Goal: Find specific page/section: Find specific page/section

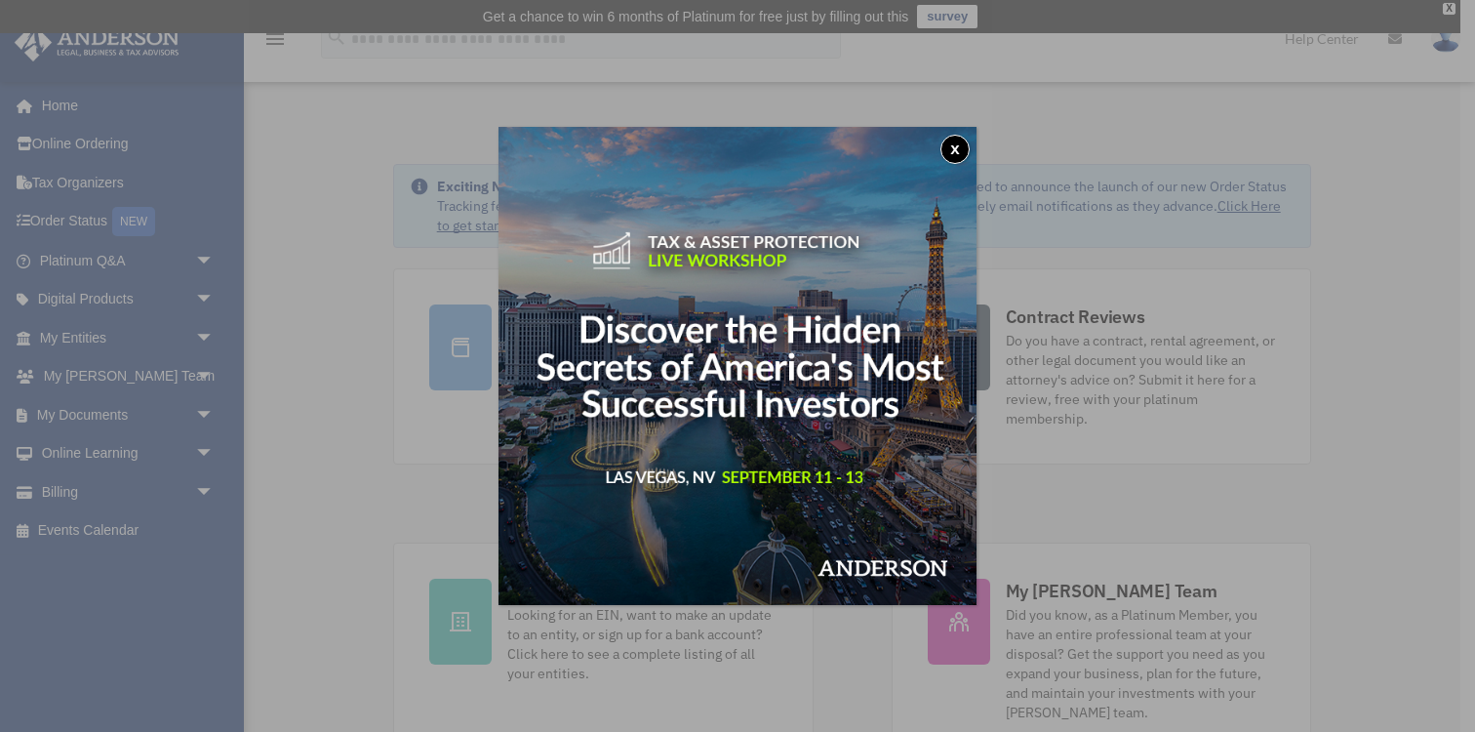
click at [953, 152] on button "x" at bounding box center [954, 149] width 29 height 29
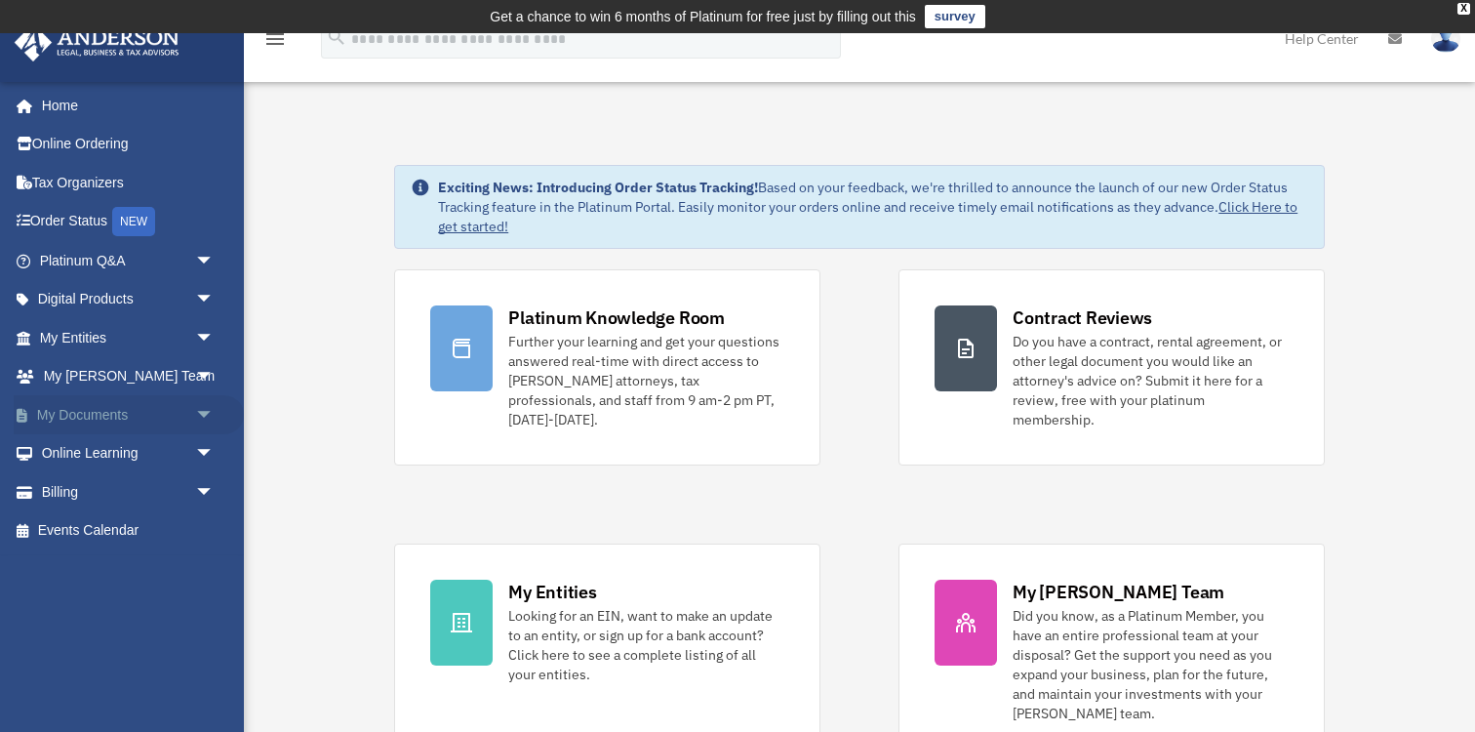
click at [149, 408] on link "My Documents arrow_drop_down" at bounding box center [129, 414] width 230 height 39
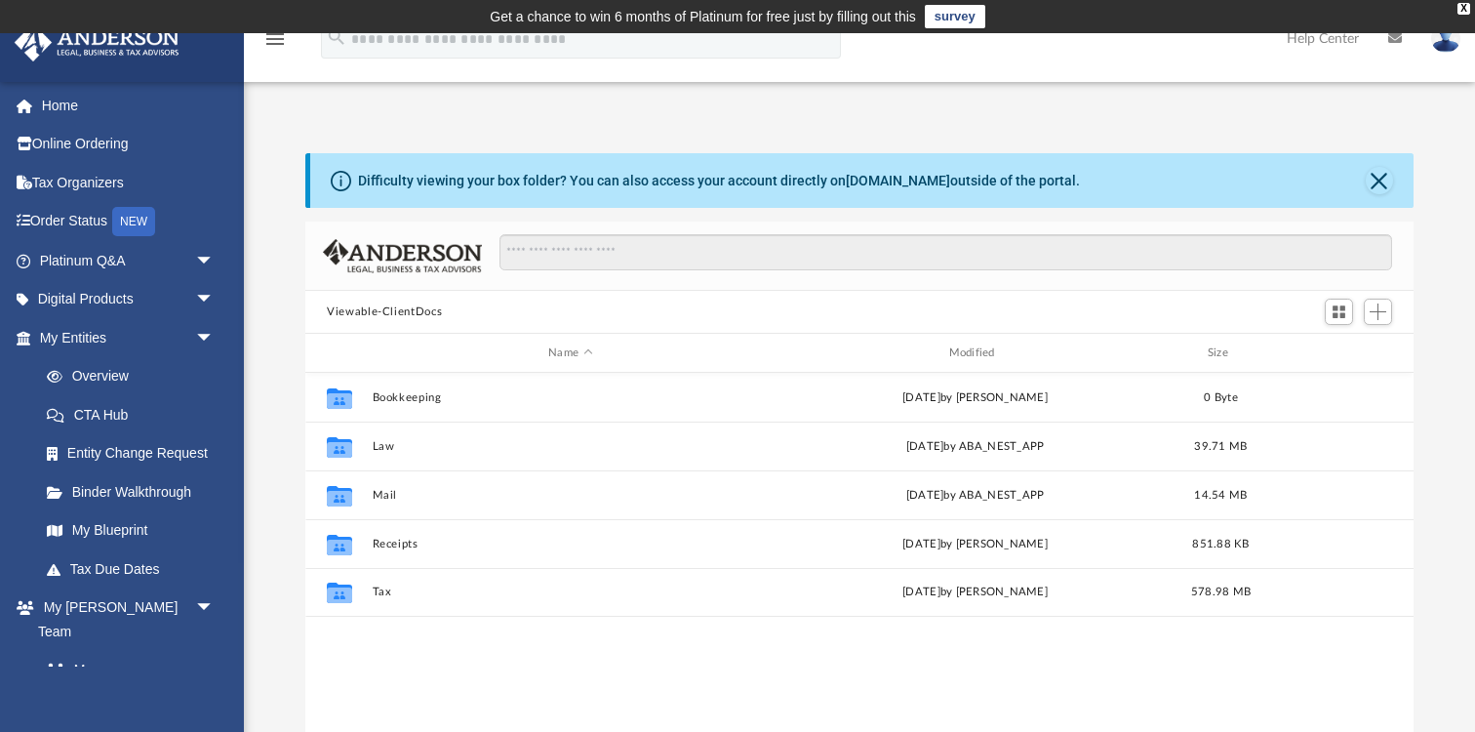
scroll to position [443, 1107]
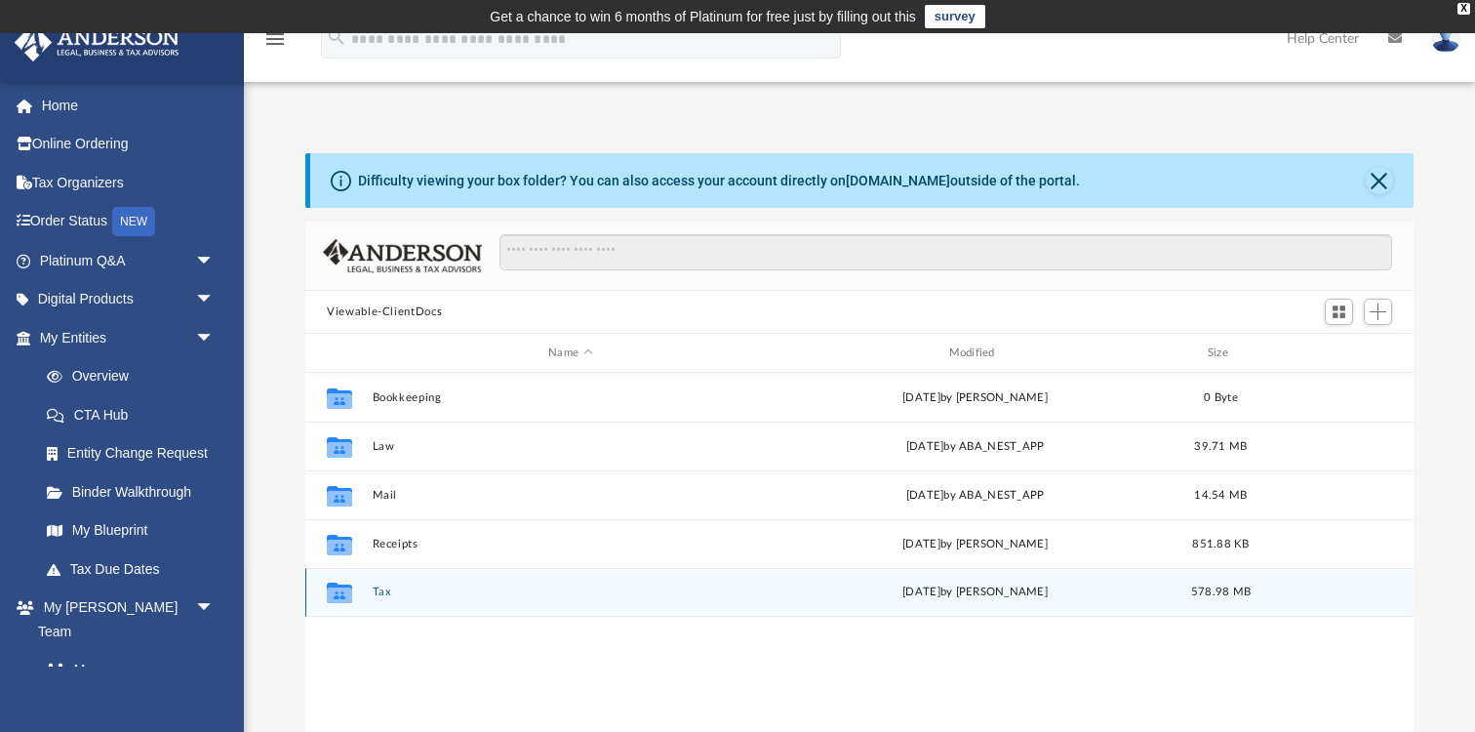
click at [345, 592] on icon "grid" at bounding box center [339, 595] width 25 height 16
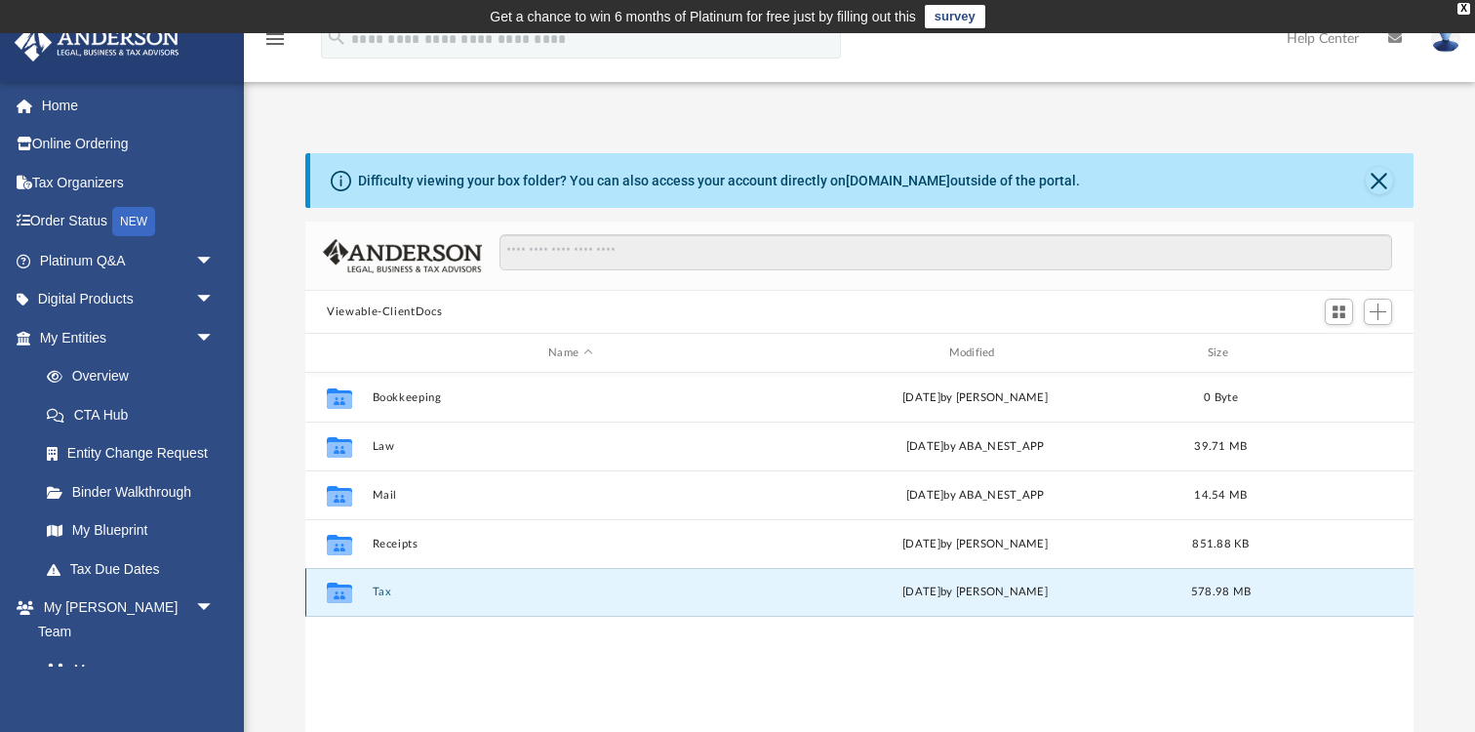
click at [381, 596] on button "Tax" at bounding box center [571, 591] width 396 height 13
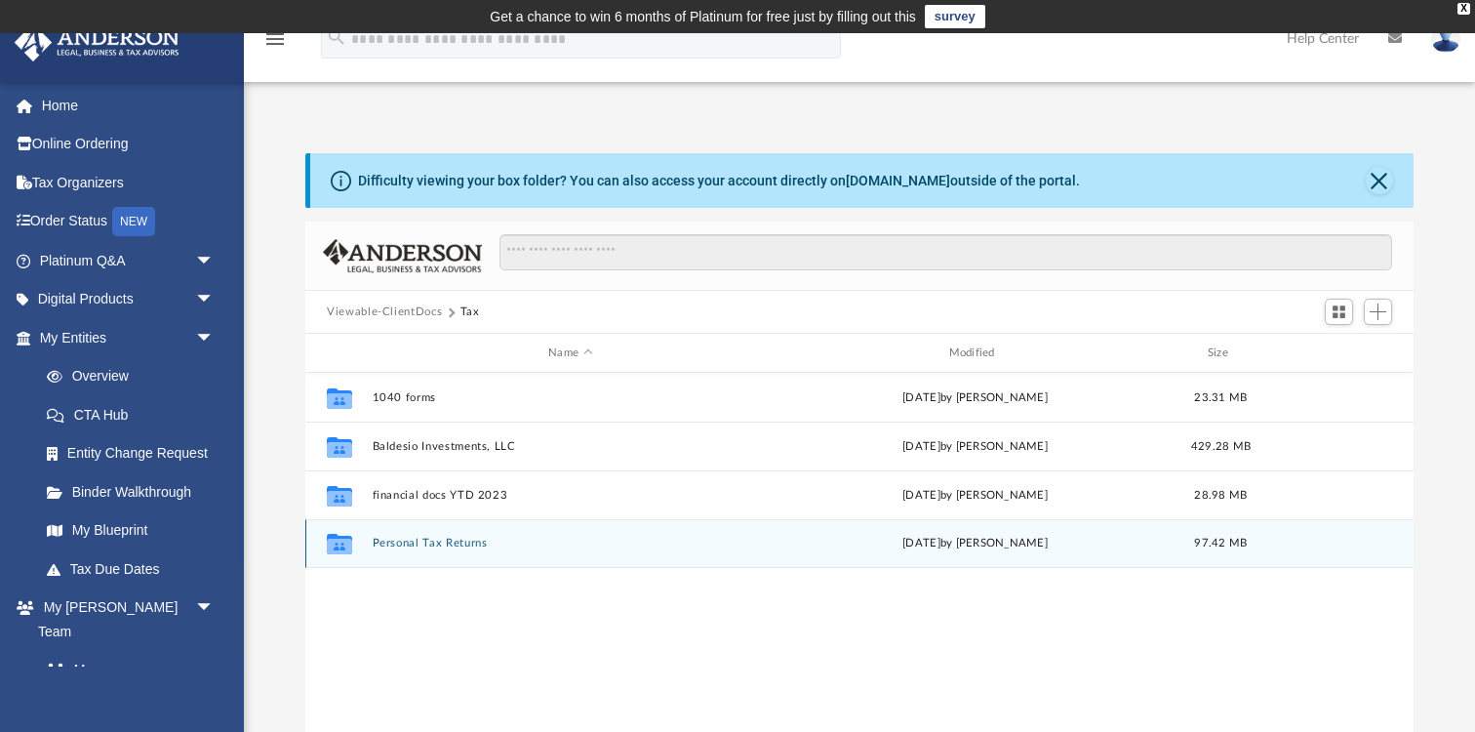
click at [410, 543] on button "Personal Tax Returns" at bounding box center [571, 543] width 396 height 13
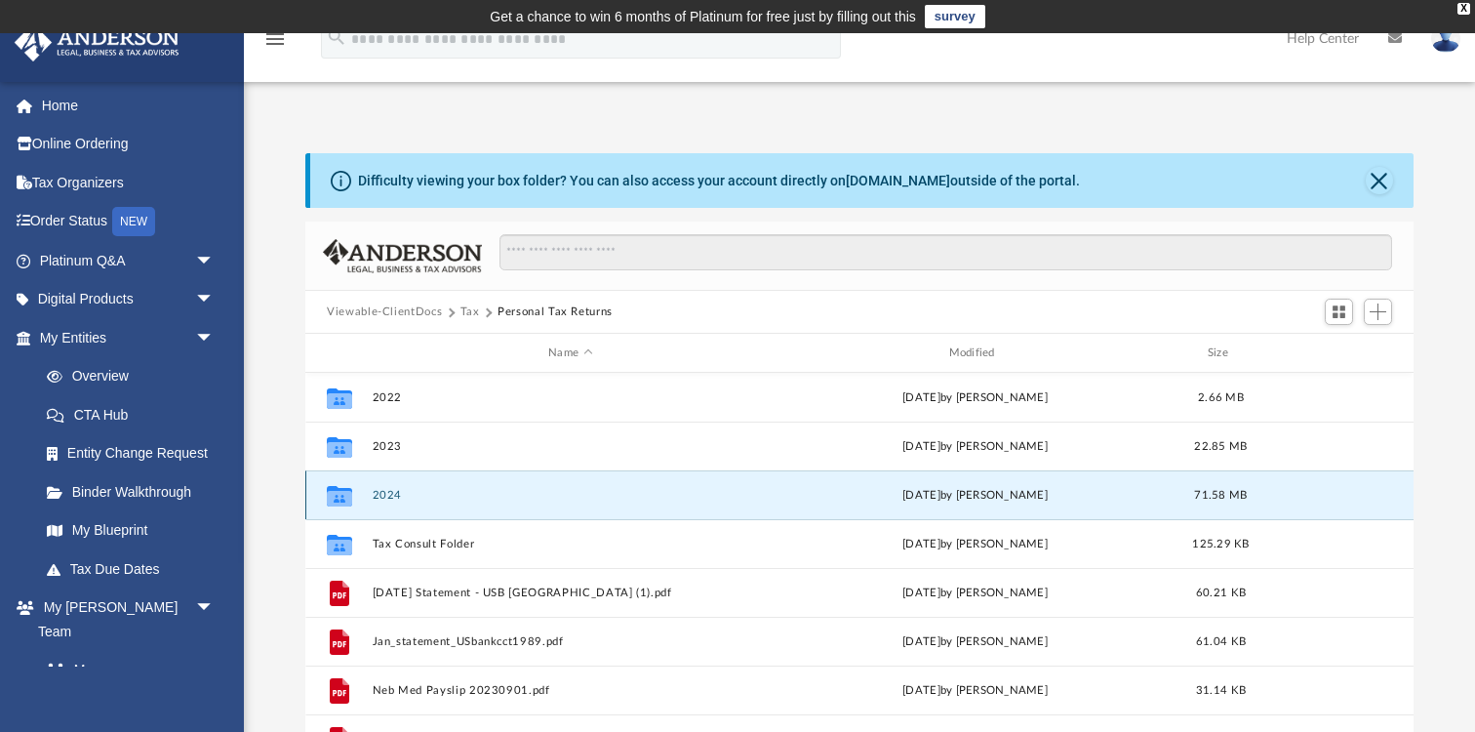
click at [393, 491] on button "2024" at bounding box center [571, 495] width 396 height 13
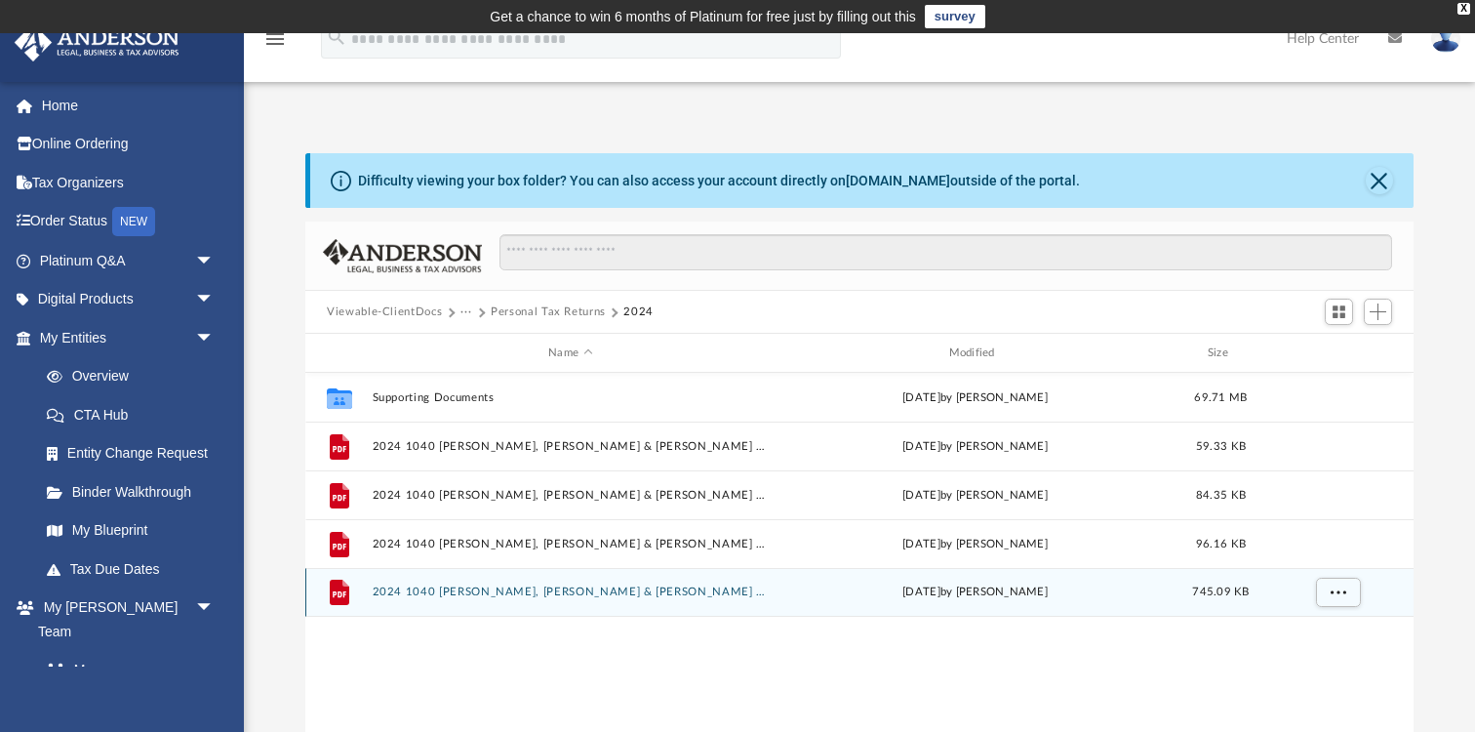
click at [450, 593] on button "2024 1040 [PERSON_NAME], [PERSON_NAME] & [PERSON_NAME] [PERSON_NAME] - Review C…" at bounding box center [571, 591] width 396 height 13
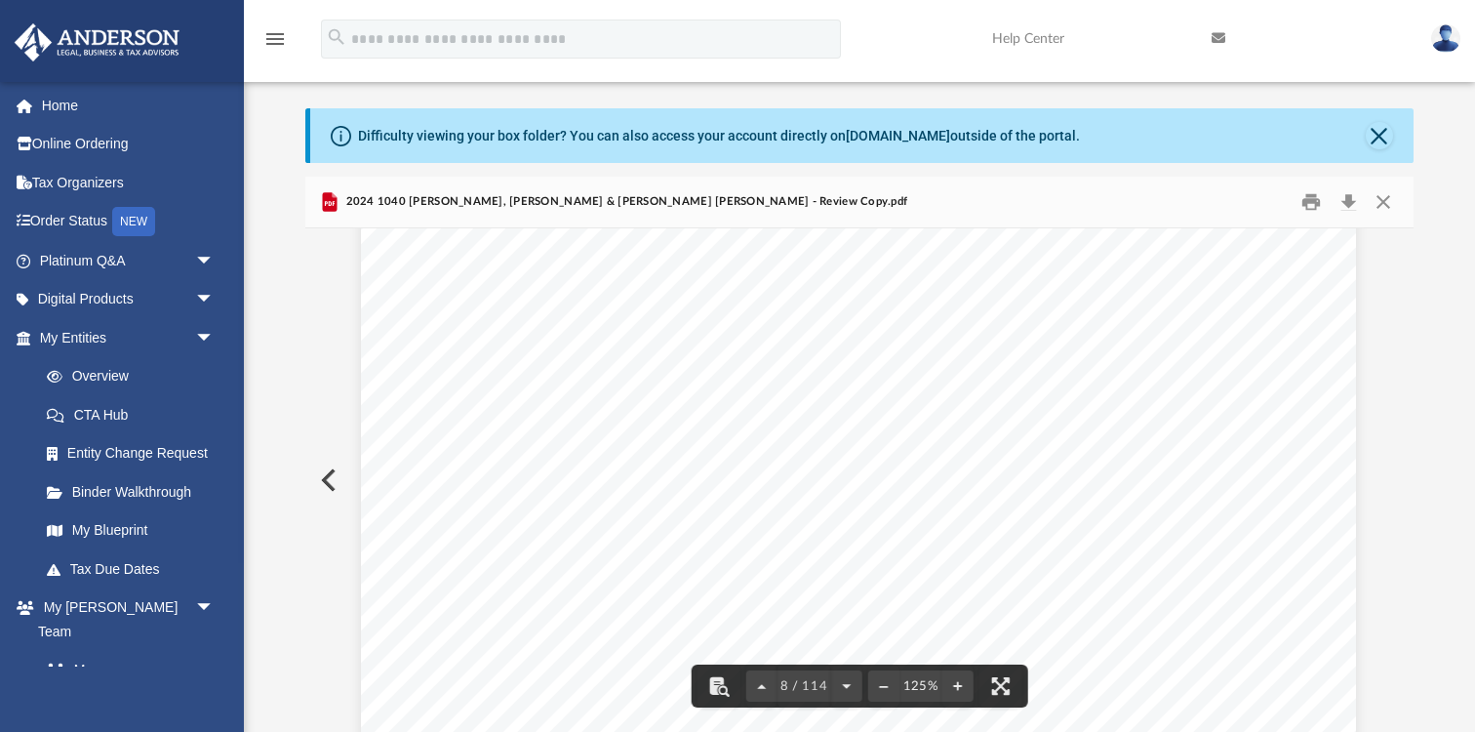
scroll to position [9056, 1]
